Goal: Transaction & Acquisition: Purchase product/service

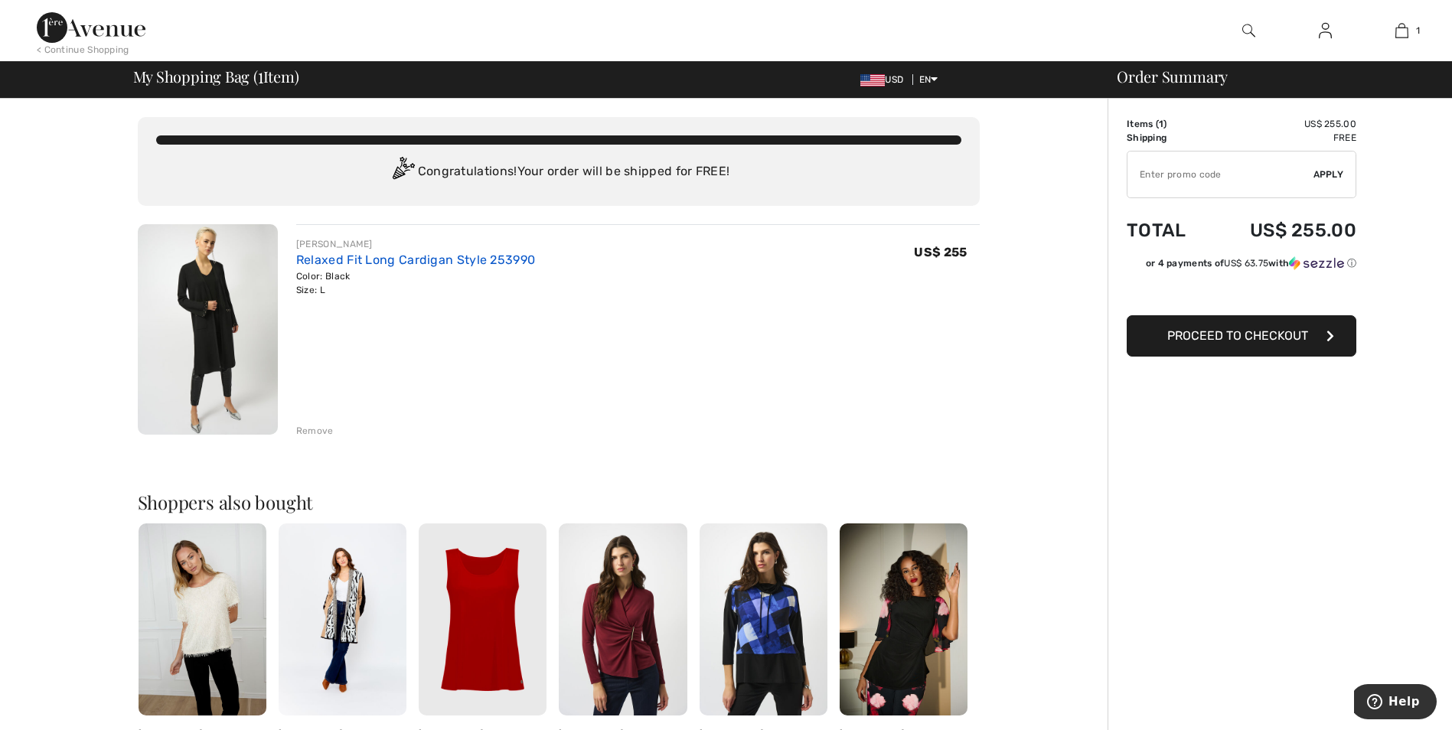
click at [404, 256] on link "Relaxed Fit Long Cardigan Style 253990" at bounding box center [415, 260] width 239 height 15
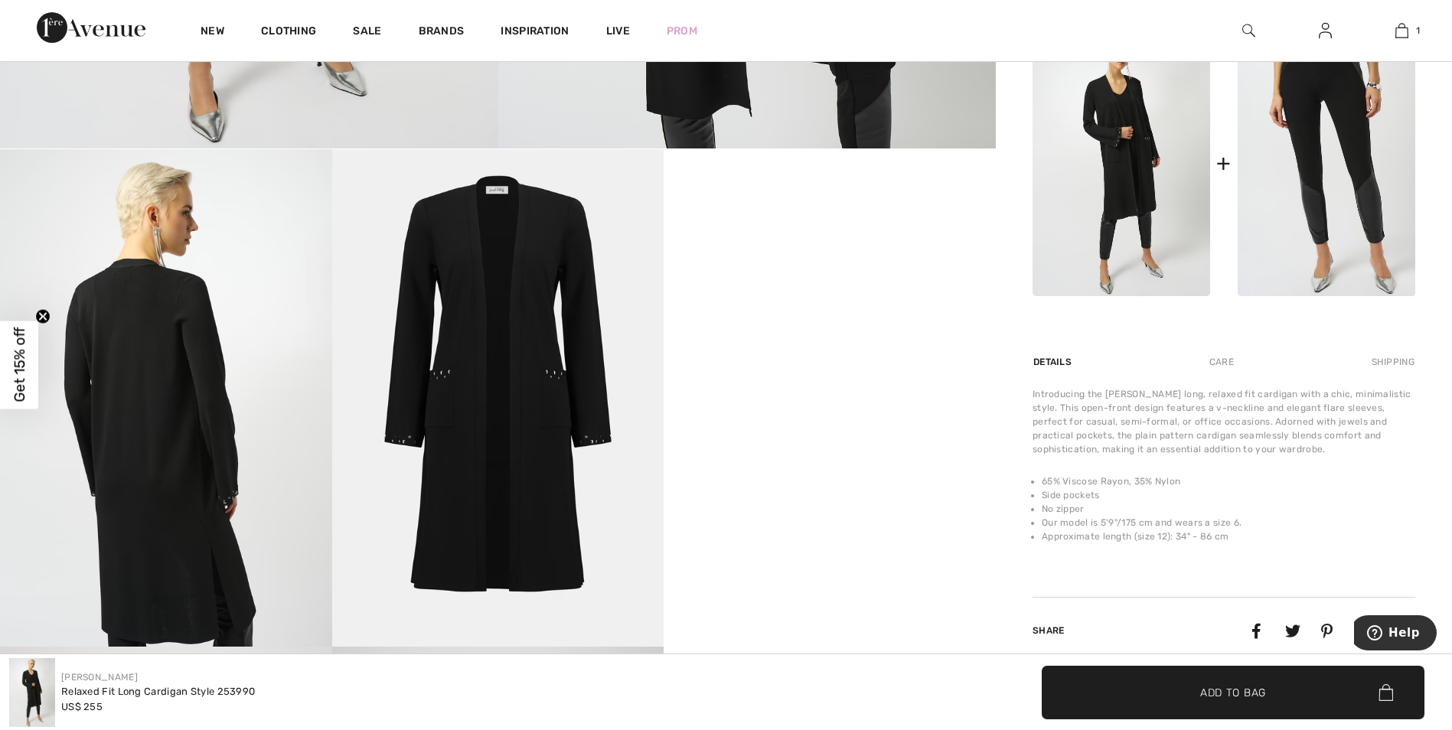
scroll to position [842, 0]
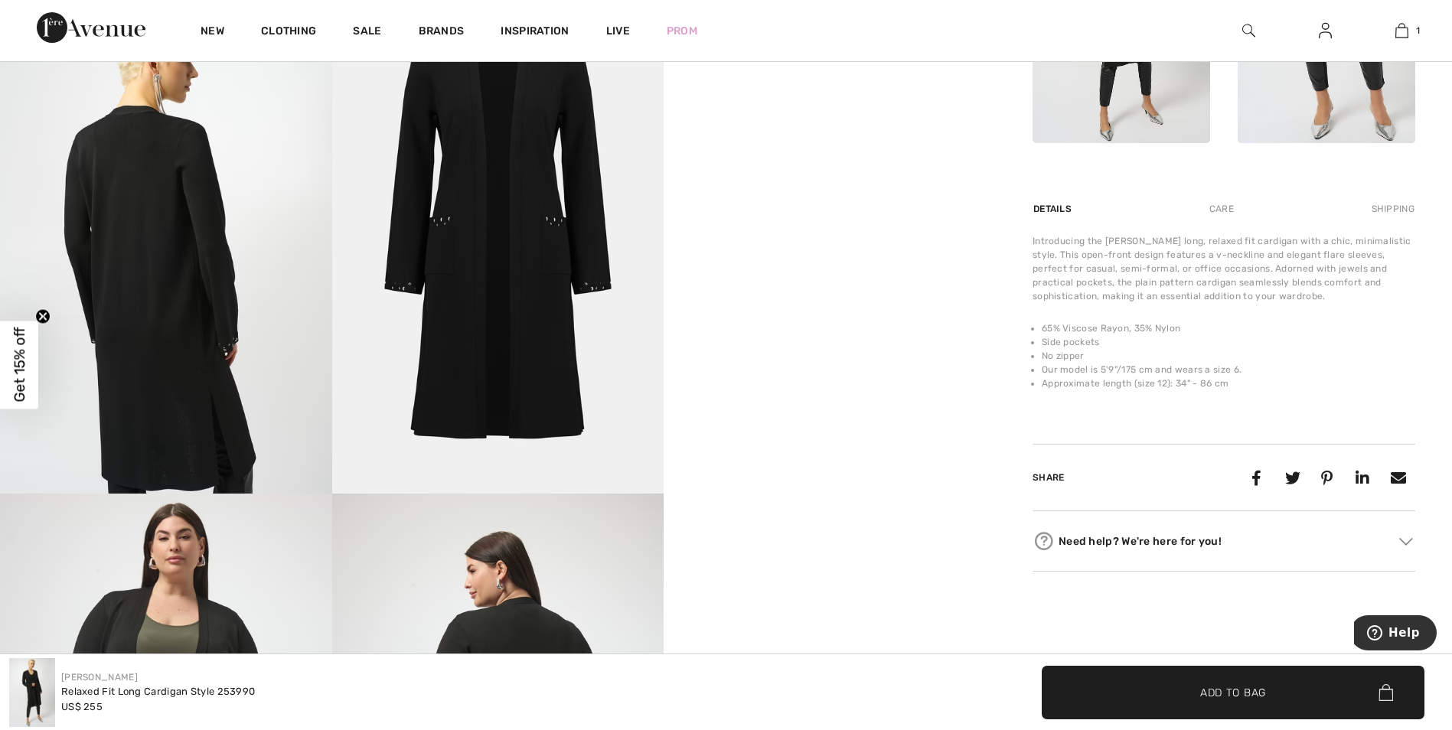
click at [859, 162] on video "Your browser does not support the video tag." at bounding box center [829, 79] width 332 height 166
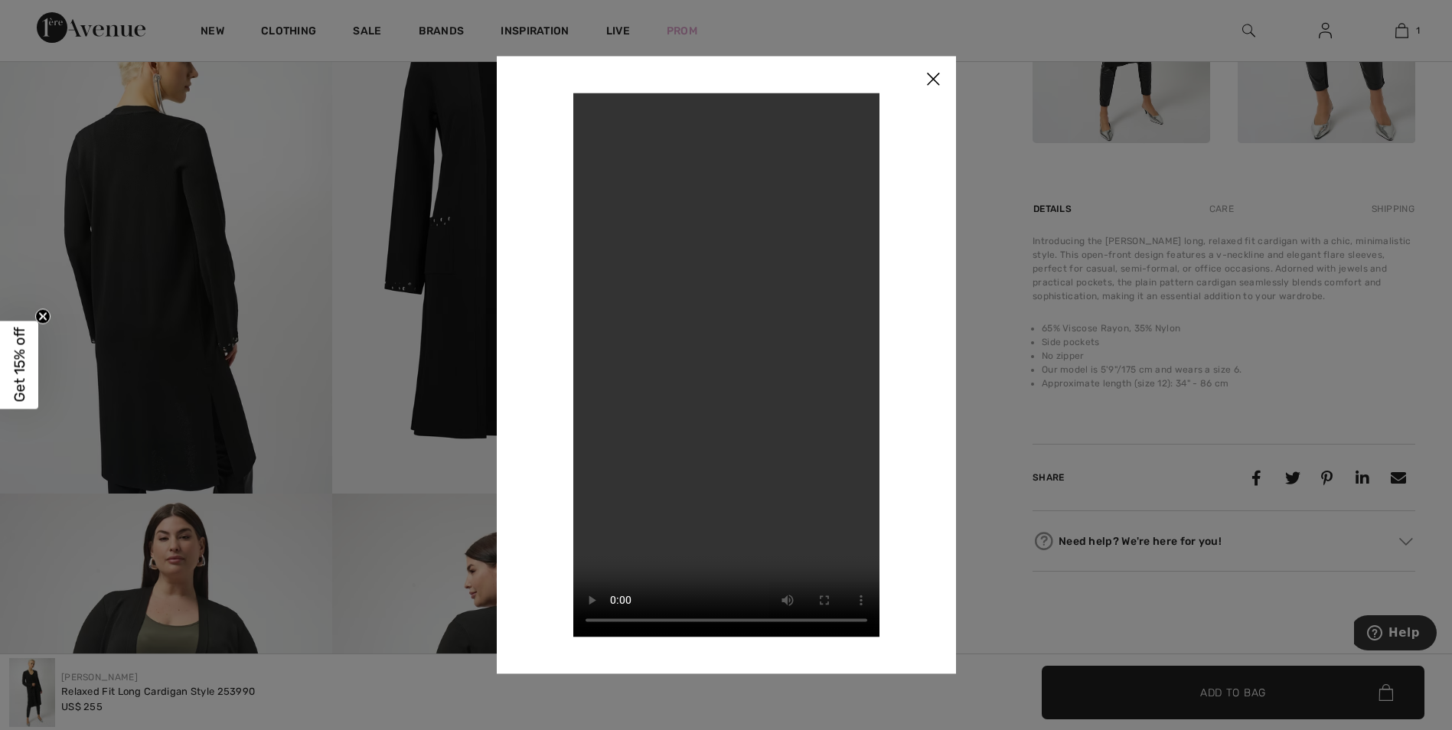
click at [932, 76] on img at bounding box center [933, 79] width 46 height 47
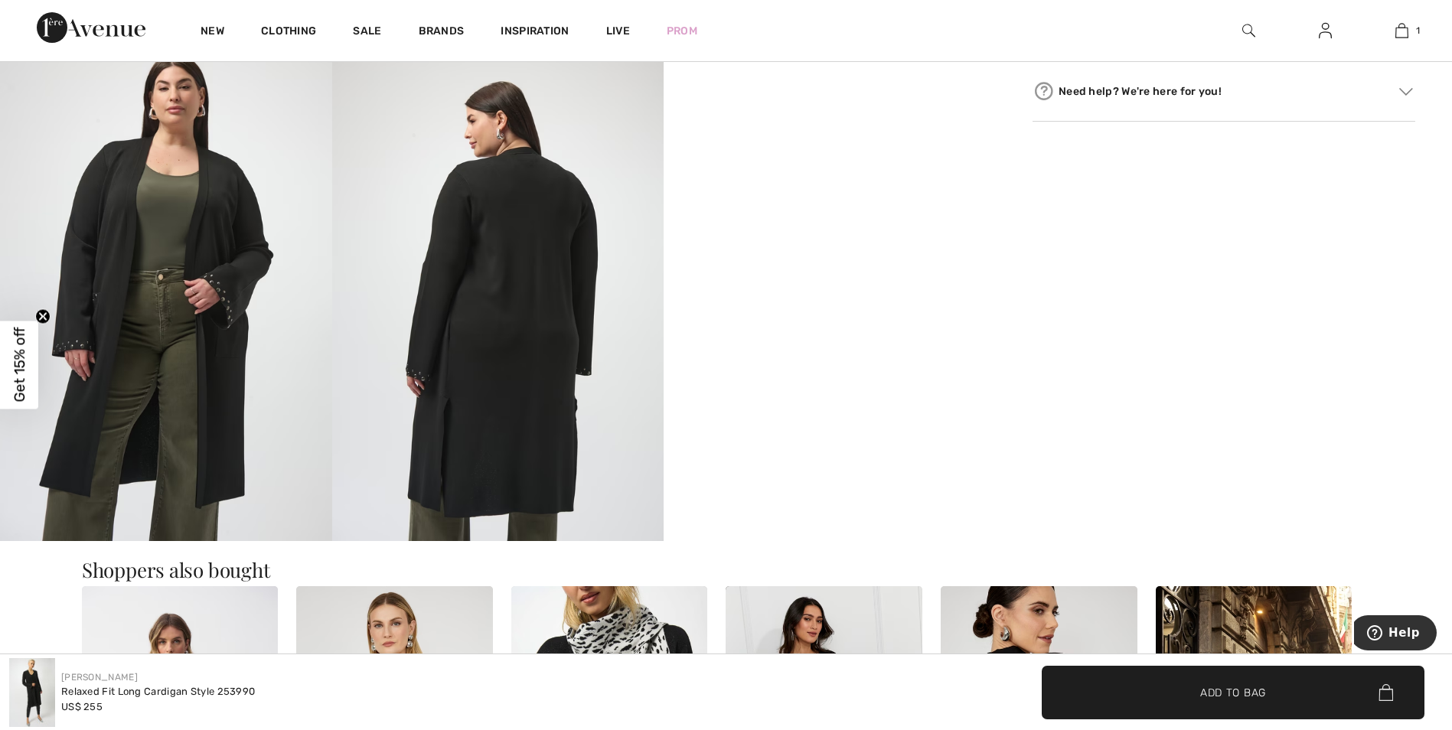
scroll to position [1301, 0]
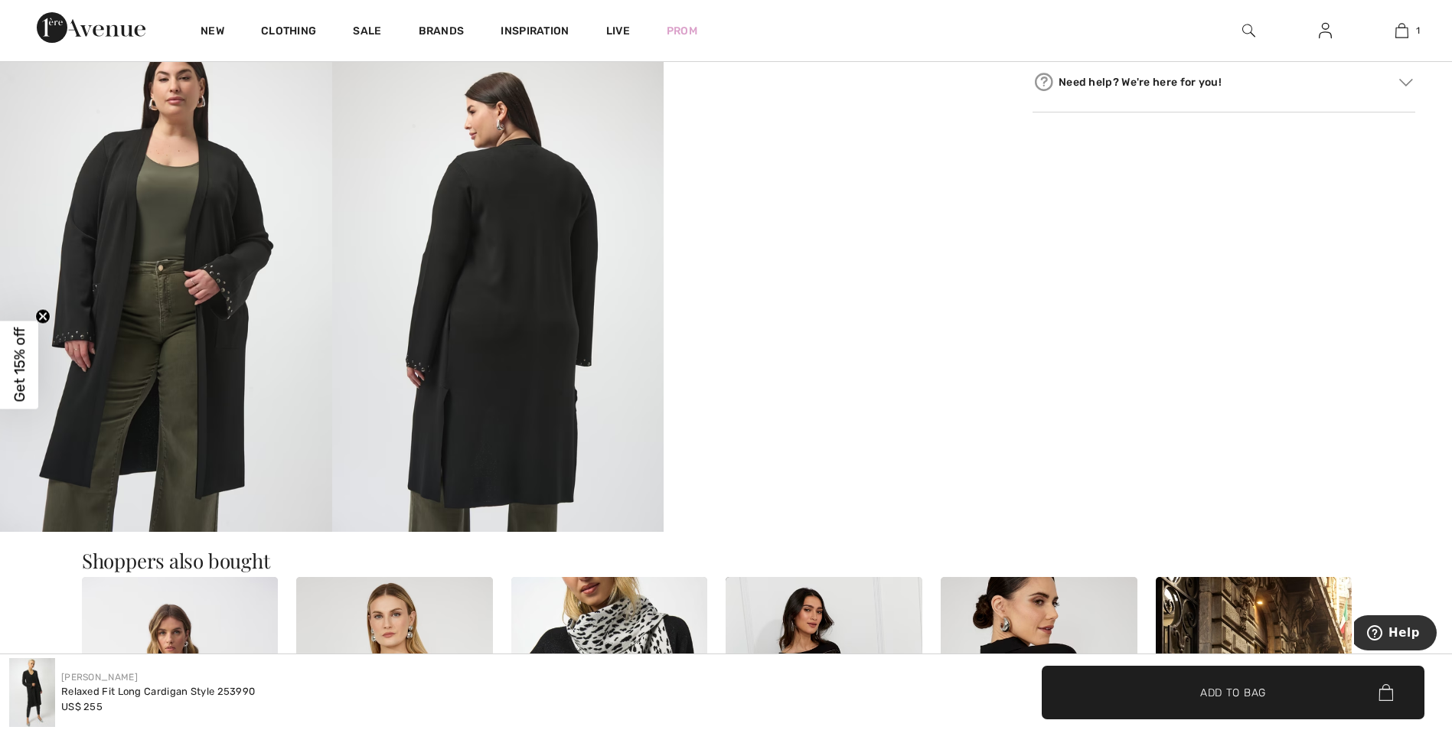
click at [161, 301] on img at bounding box center [166, 282] width 332 height 497
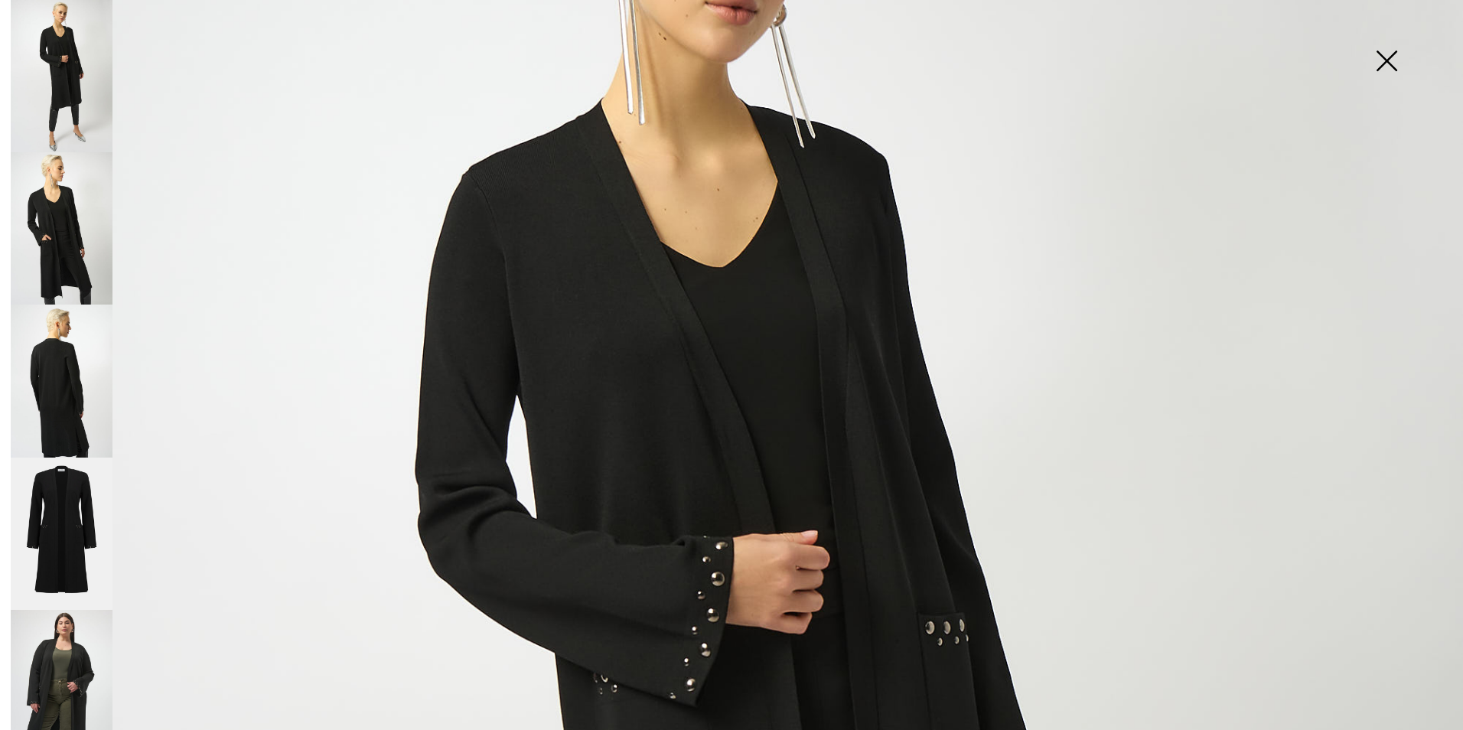
scroll to position [230, 0]
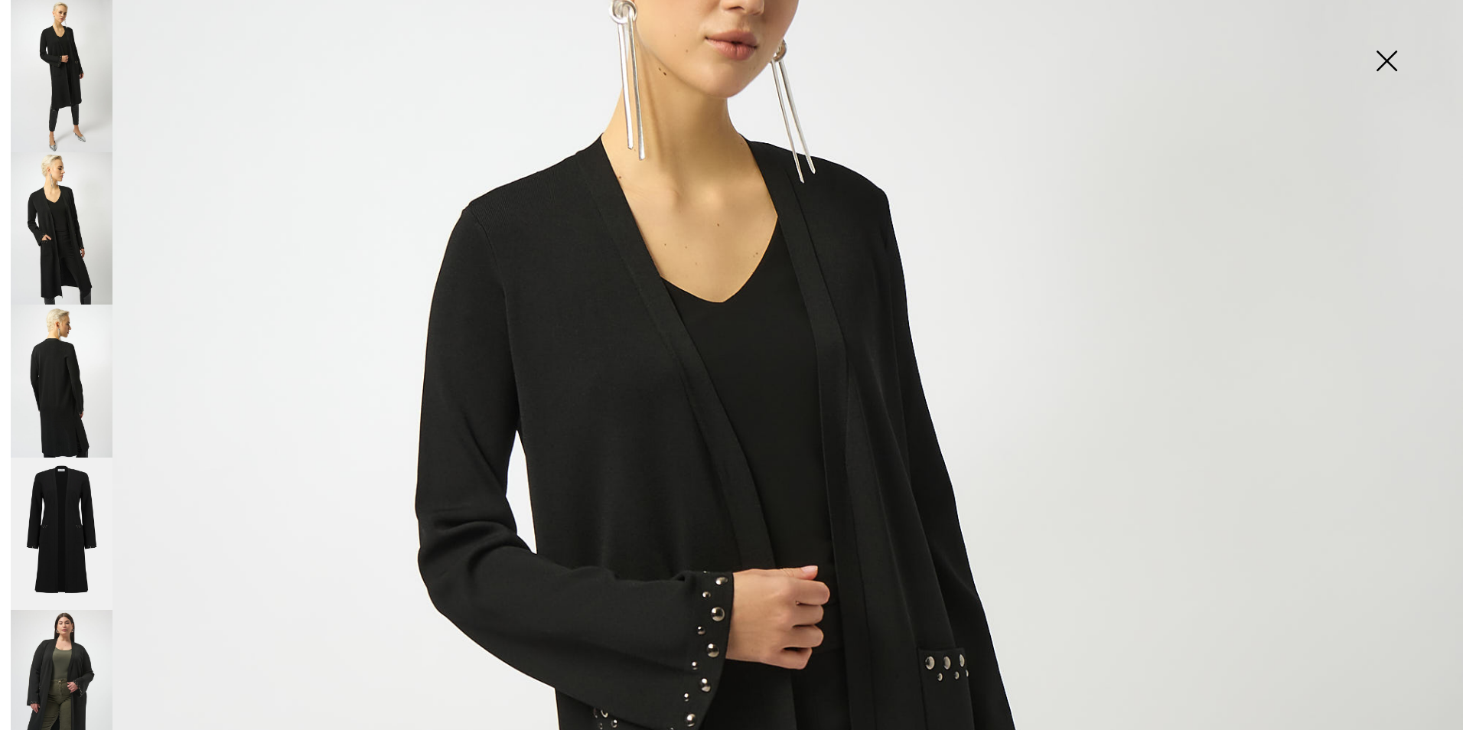
click at [1380, 60] on img at bounding box center [1386, 62] width 77 height 79
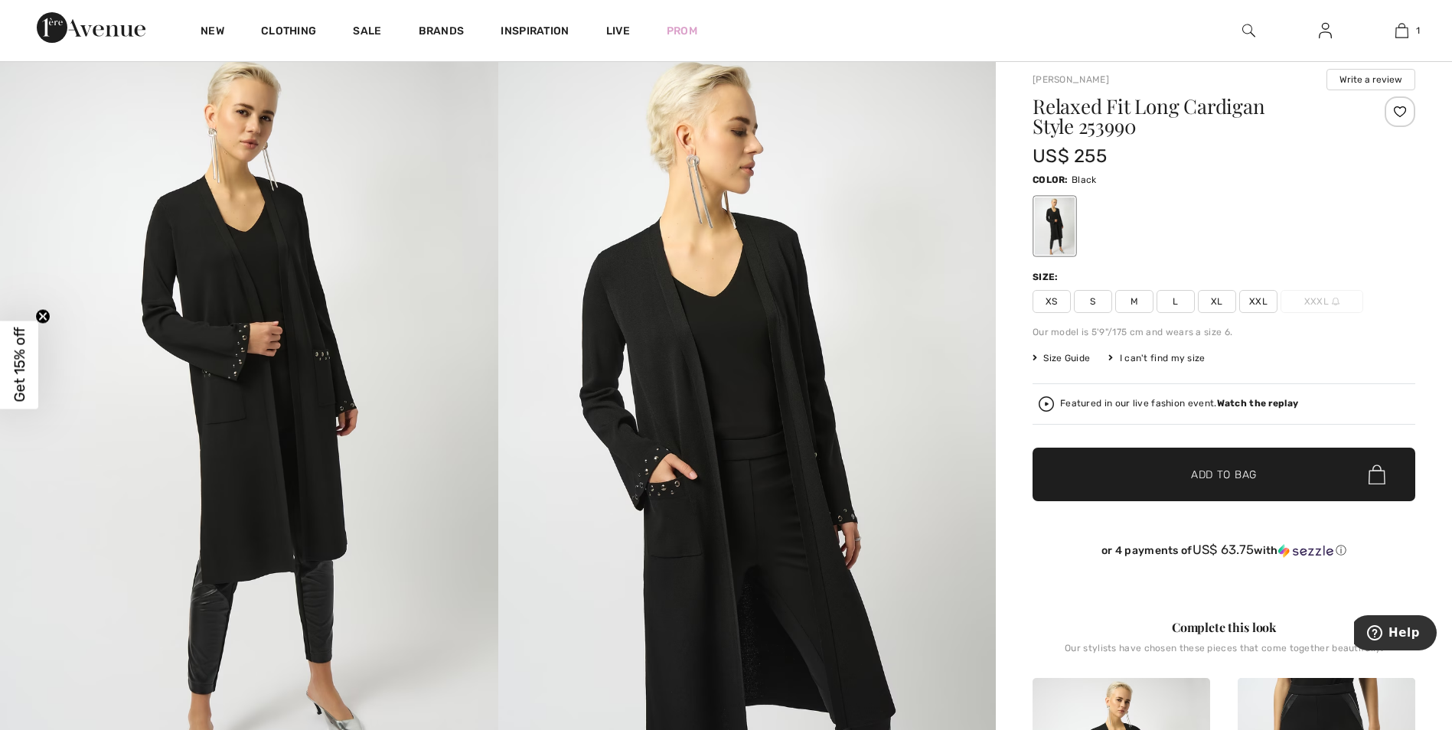
scroll to position [0, 0]
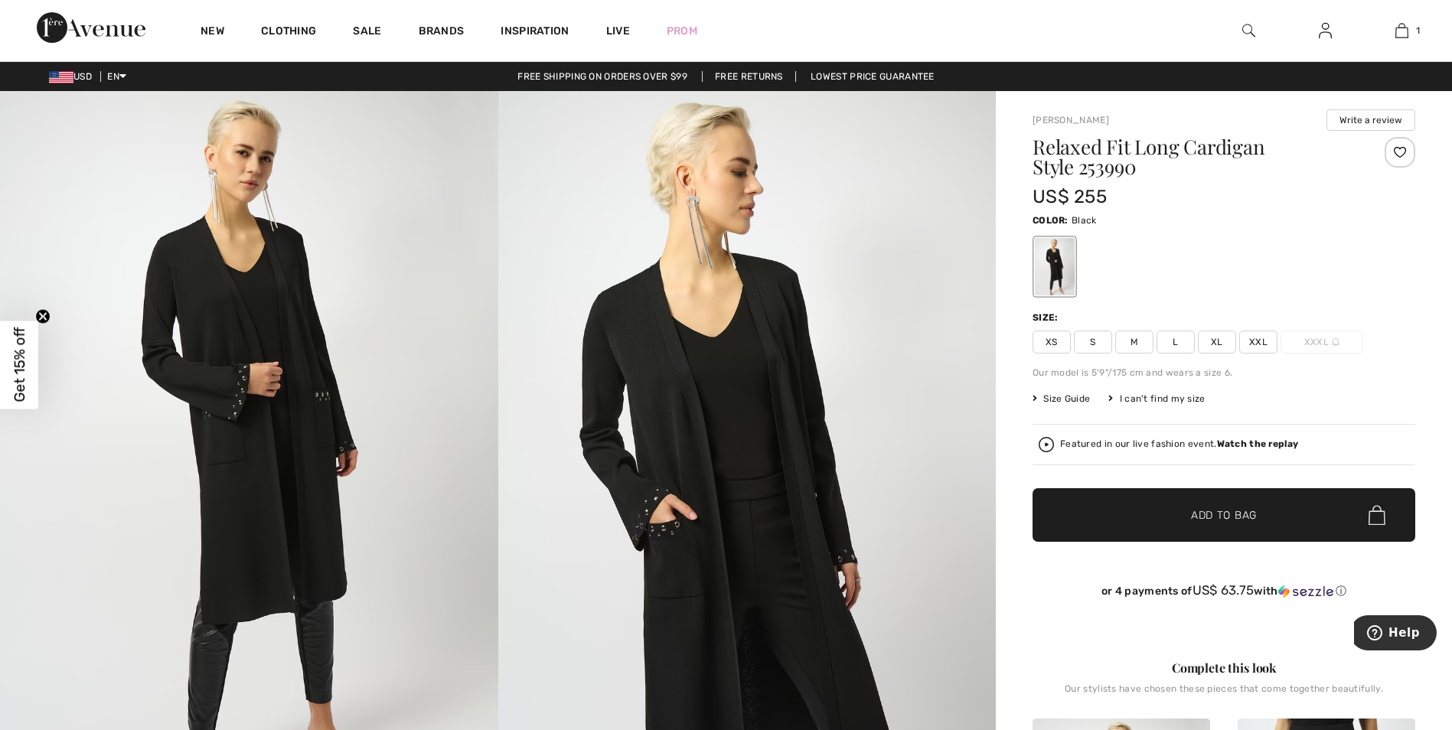
click at [1133, 344] on span "M" at bounding box center [1134, 342] width 38 height 23
click at [1177, 509] on span "✔ Added to Bag" at bounding box center [1200, 515] width 93 height 16
